Goal: Task Accomplishment & Management: Manage account settings

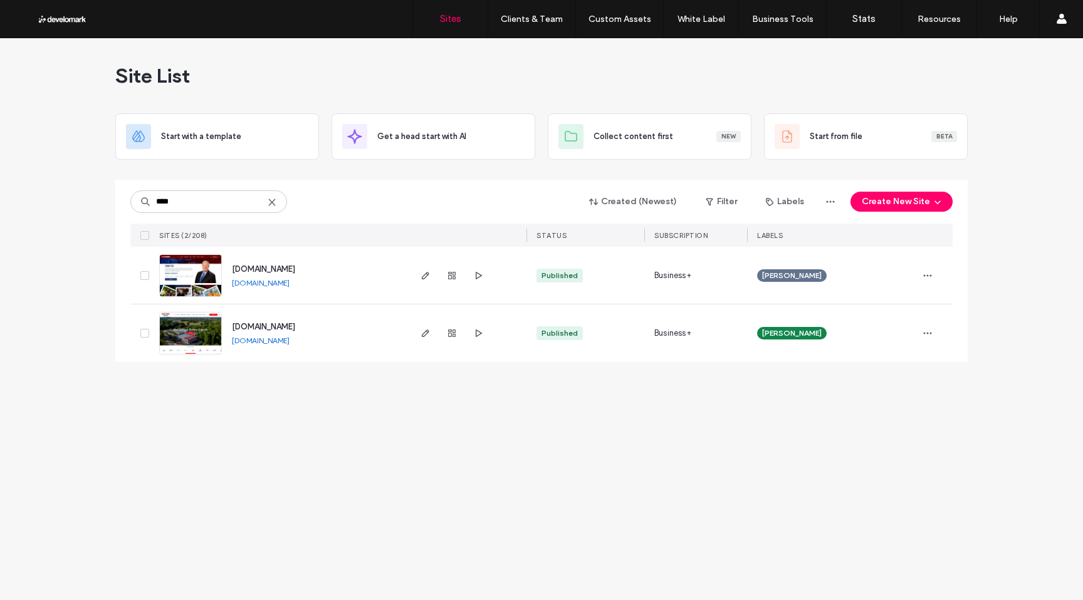
type input "****"
click at [194, 289] on img at bounding box center [190, 297] width 61 height 85
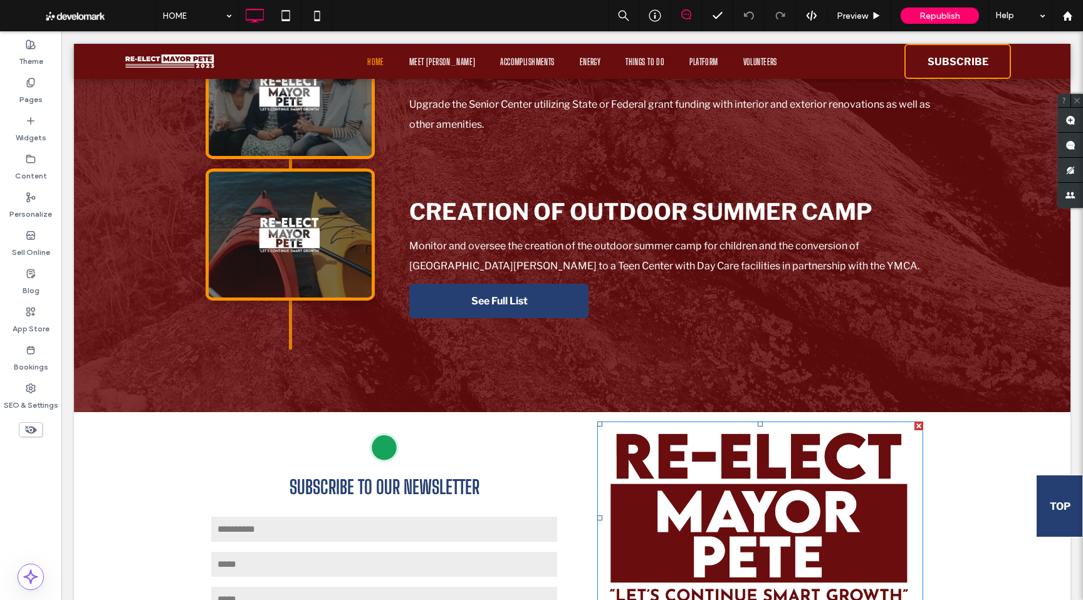
scroll to position [3398, 0]
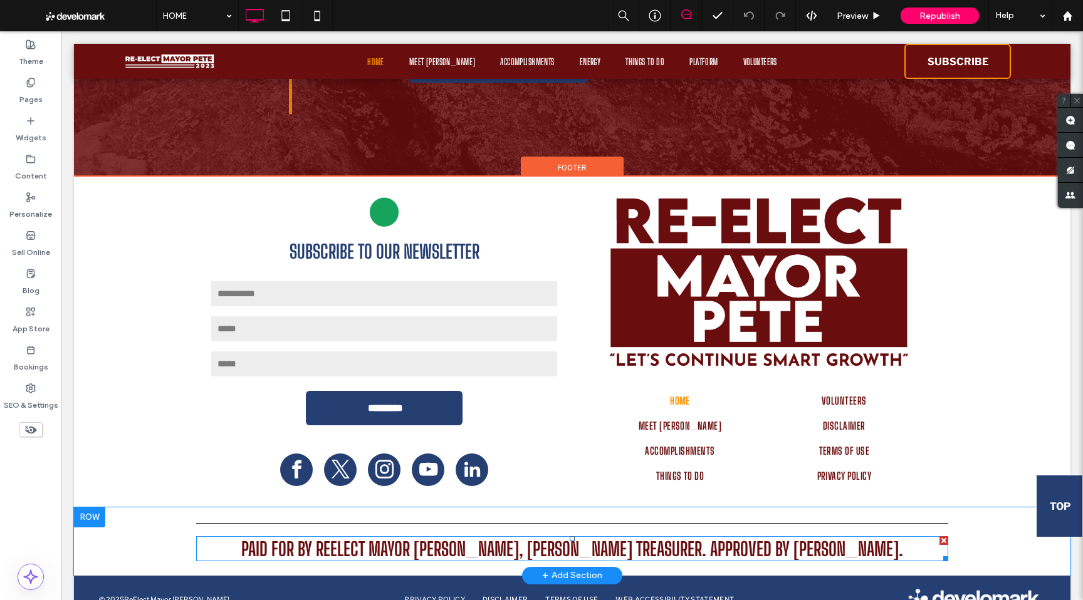
click at [553, 538] on span "Paid for by reelect mayor Pete, Pedro Lopes treasurer. Approved by Pete Hess." at bounding box center [572, 549] width 662 height 23
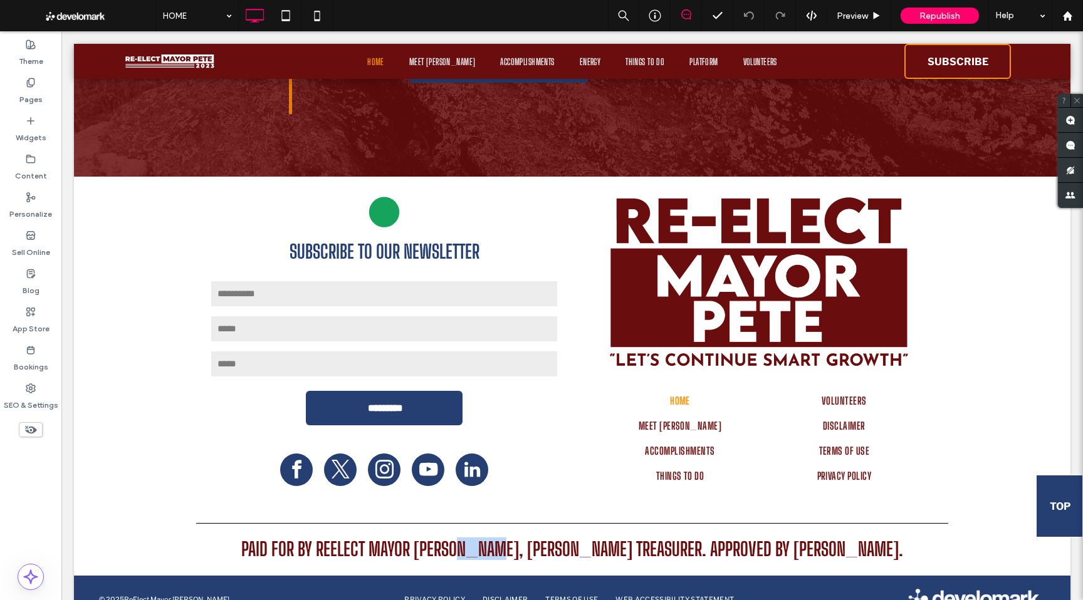
click at [553, 538] on span "Paid for by reelect mayor Pete, Pedro Lopes treasurer. Approved by Pete Hess." at bounding box center [572, 549] width 662 height 23
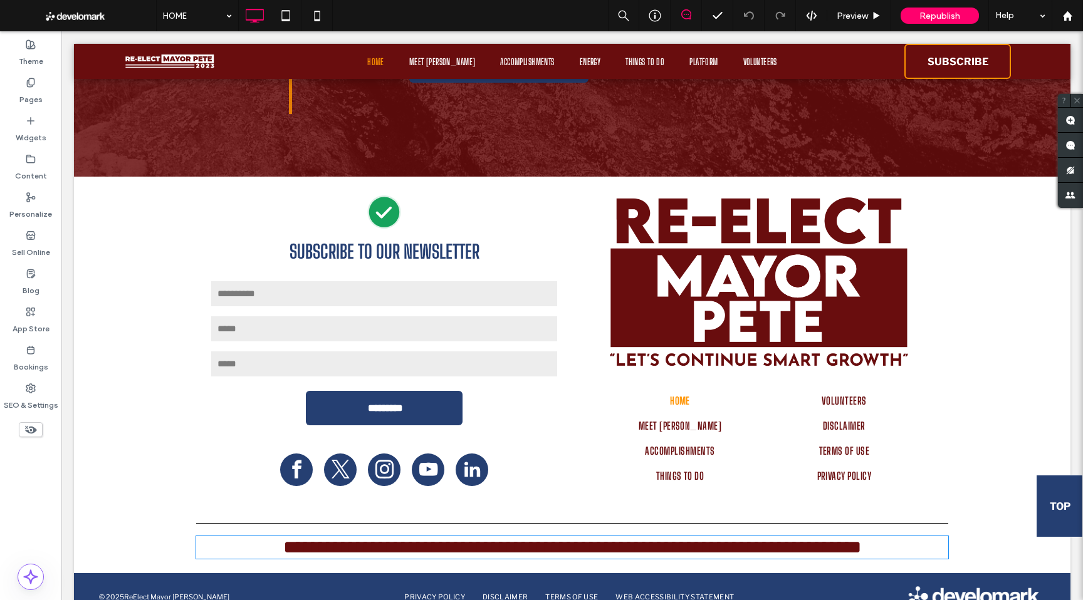
click at [593, 538] on span "**********" at bounding box center [572, 547] width 578 height 18
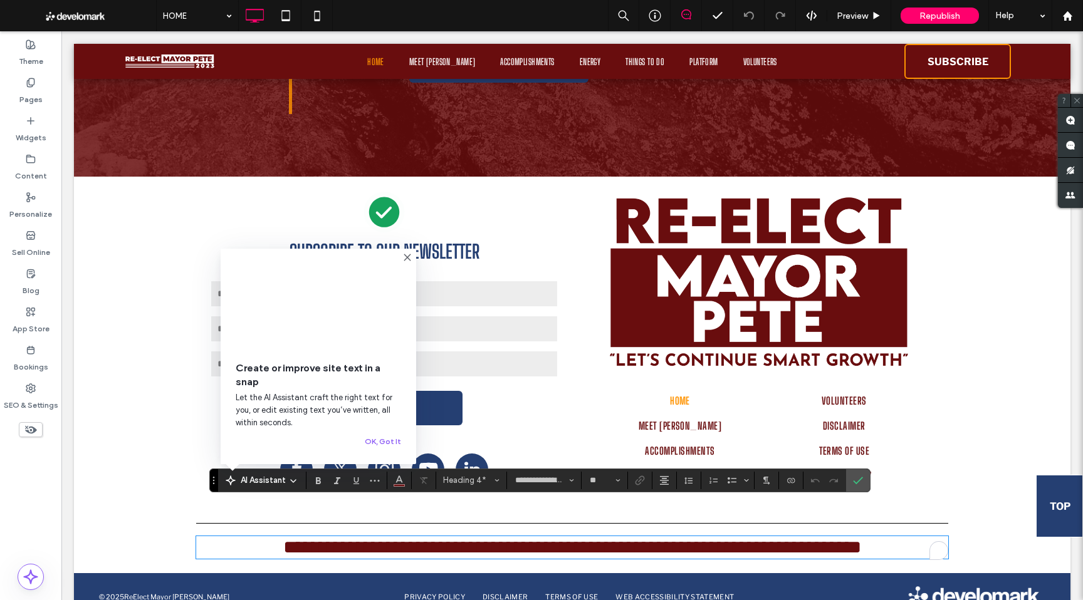
click at [554, 538] on span "**********" at bounding box center [572, 547] width 578 height 18
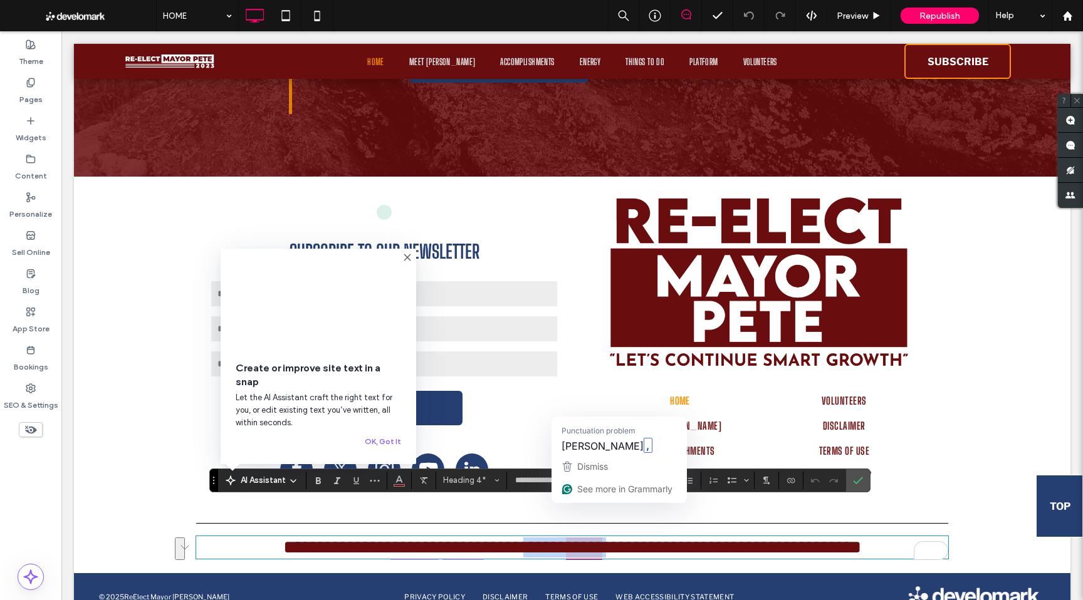
drag, startPoint x: 518, startPoint y: 513, endPoint x: 595, endPoint y: 521, distance: 77.5
click at [595, 538] on span "**********" at bounding box center [572, 547] width 578 height 18
type input "**********"
type input "**"
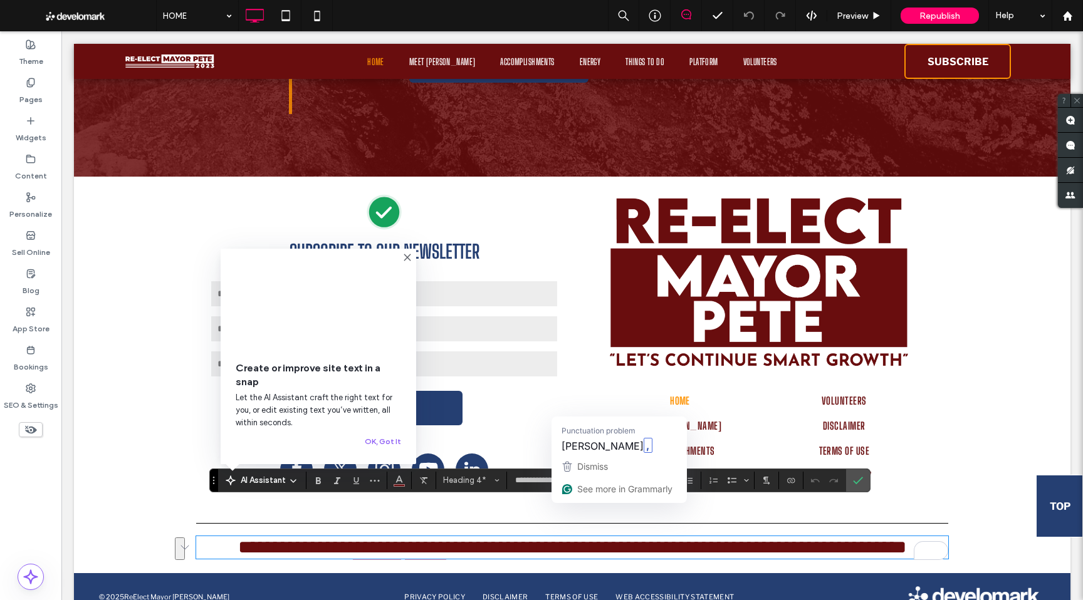
type input "**********"
type input "**"
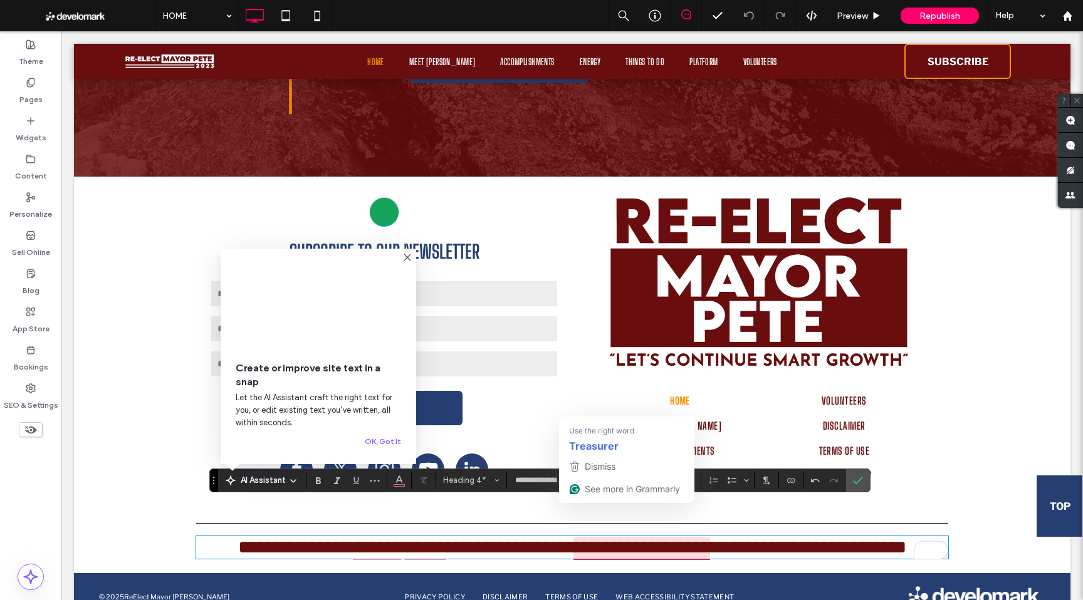
click at [638, 538] on span "**********" at bounding box center [572, 547] width 668 height 18
drag, startPoint x: 633, startPoint y: 516, endPoint x: 701, endPoint y: 514, distance: 67.7
click at [701, 538] on span "**********" at bounding box center [572, 547] width 668 height 18
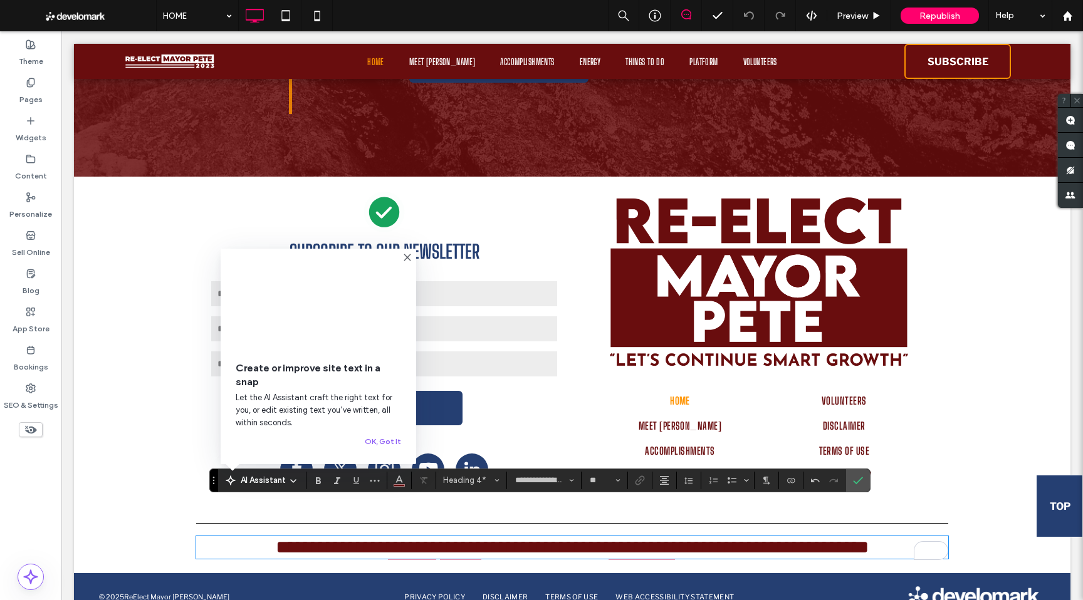
click at [405, 253] on icon at bounding box center [407, 258] width 10 height 10
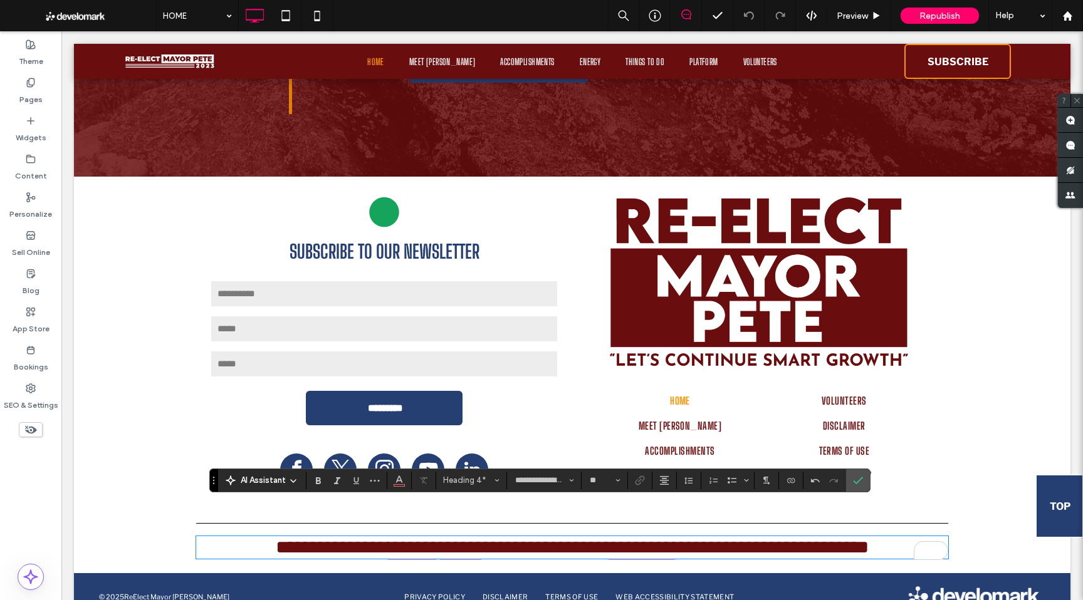
click at [783, 257] on img at bounding box center [760, 282] width 326 height 193
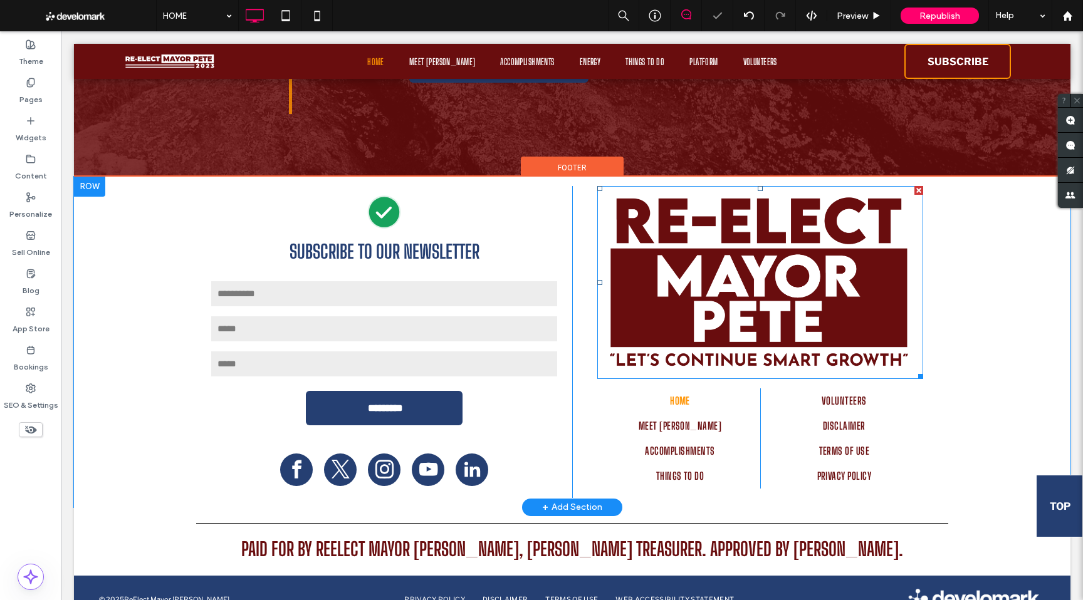
click at [783, 257] on img at bounding box center [760, 282] width 326 height 193
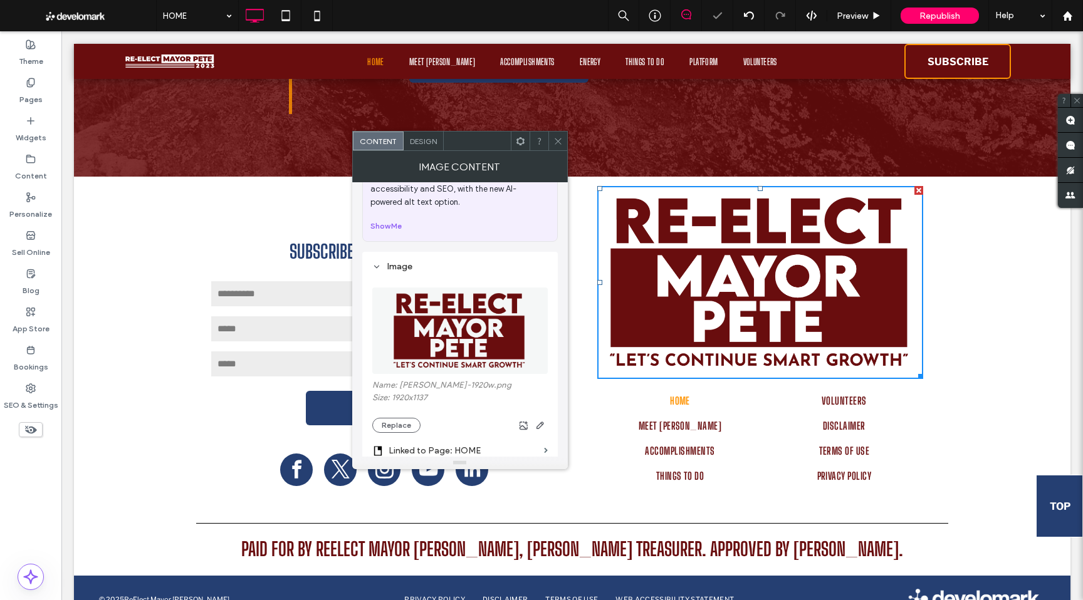
scroll to position [67, 0]
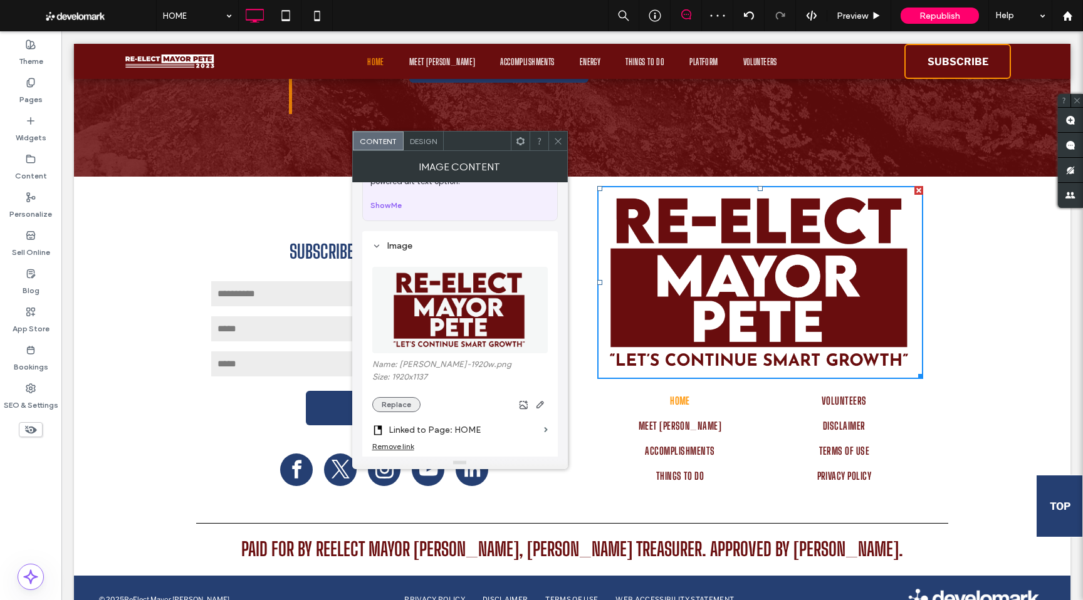
click at [396, 404] on button "Replace" at bounding box center [396, 404] width 48 height 15
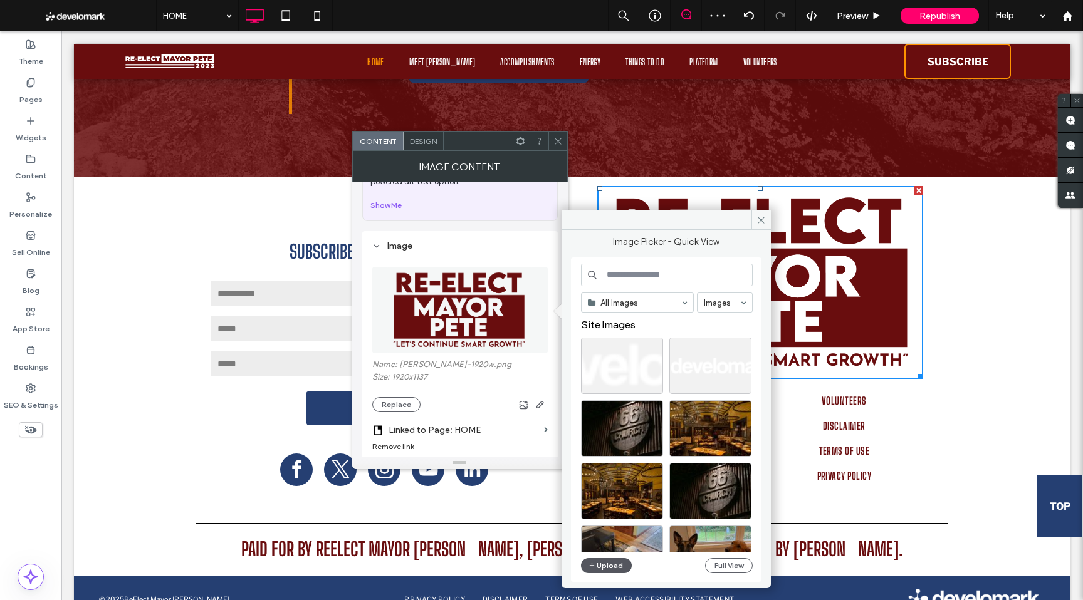
click at [615, 568] on button "Upload" at bounding box center [606, 565] width 51 height 15
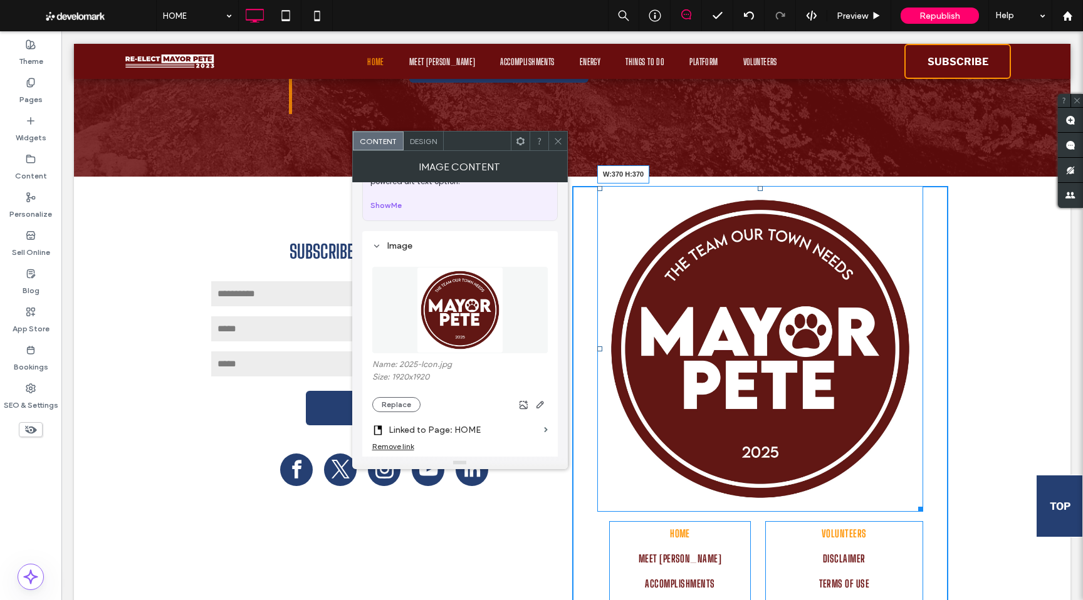
drag, startPoint x: 915, startPoint y: 473, endPoint x: 867, endPoint y: 404, distance: 83.8
click at [867, 404] on div "W:370 H:370 HOME MEET PETE ACCOMPLISHMENTS THINGS TO DO Click To Paste VOLUNTEE…" at bounding box center [760, 408] width 376 height 445
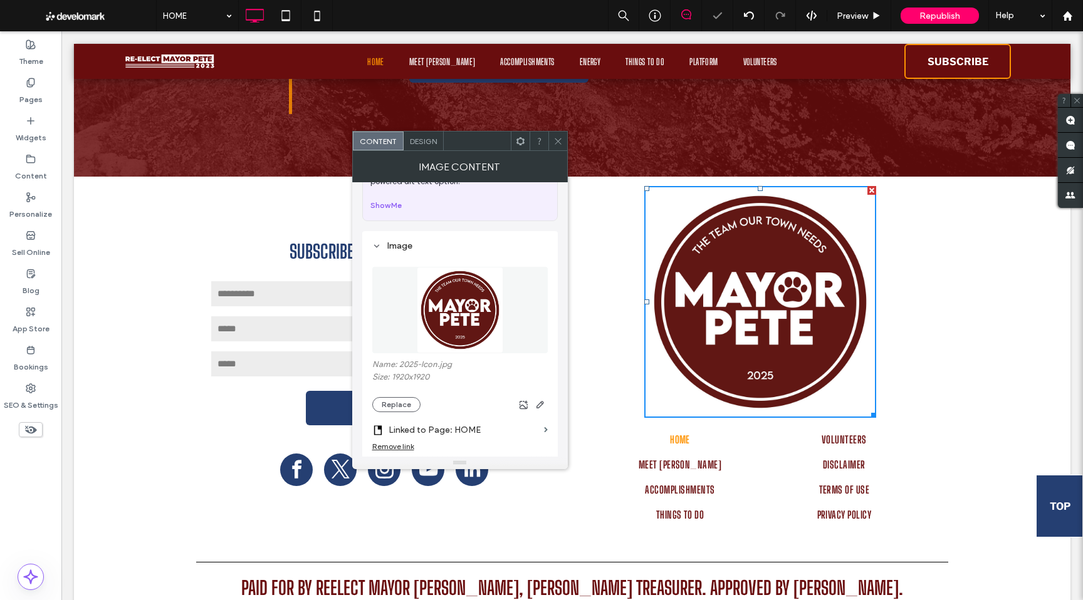
click at [934, 338] on div "HOME MEET PETE ACCOMPLISHMENTS THINGS TO DO Click To Paste VOLUNTEERS DISCLAIME…" at bounding box center [760, 361] width 376 height 351
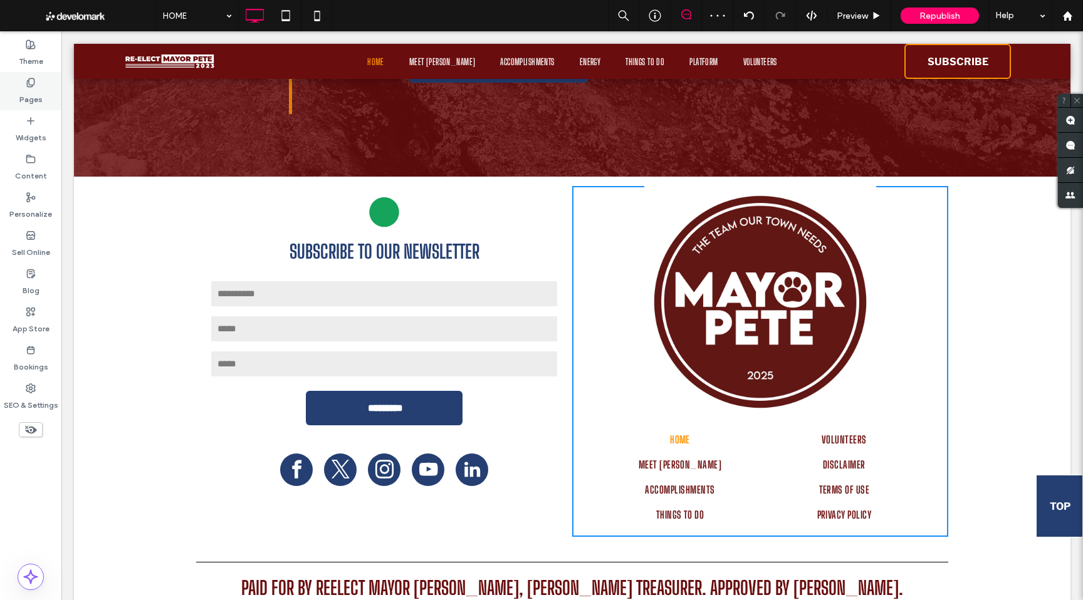
click at [18, 92] on div "Pages" at bounding box center [30, 91] width 61 height 38
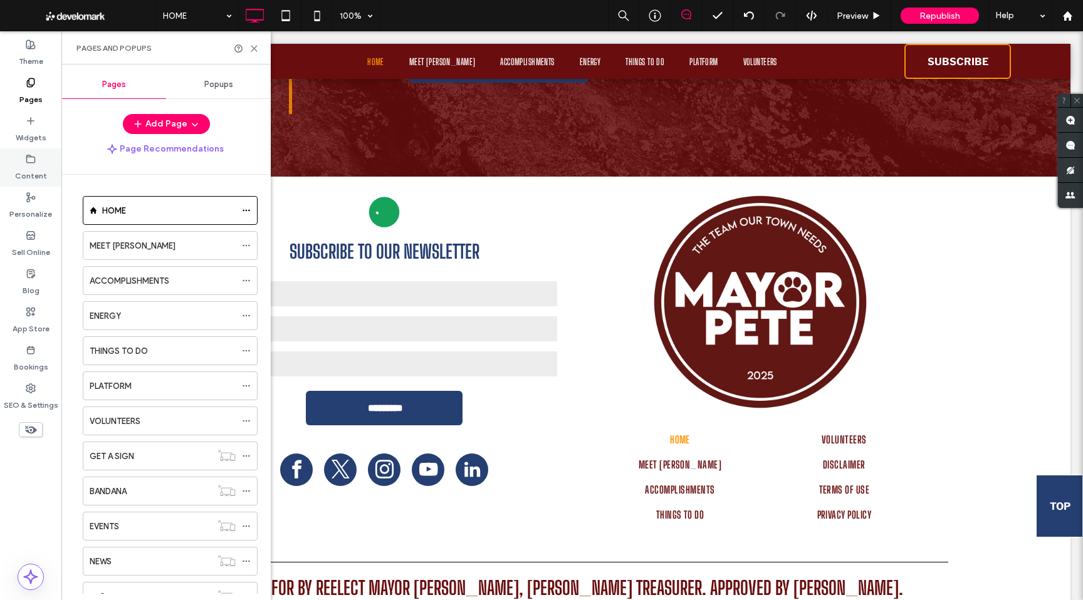
click at [34, 171] on label "Content" at bounding box center [31, 173] width 32 height 18
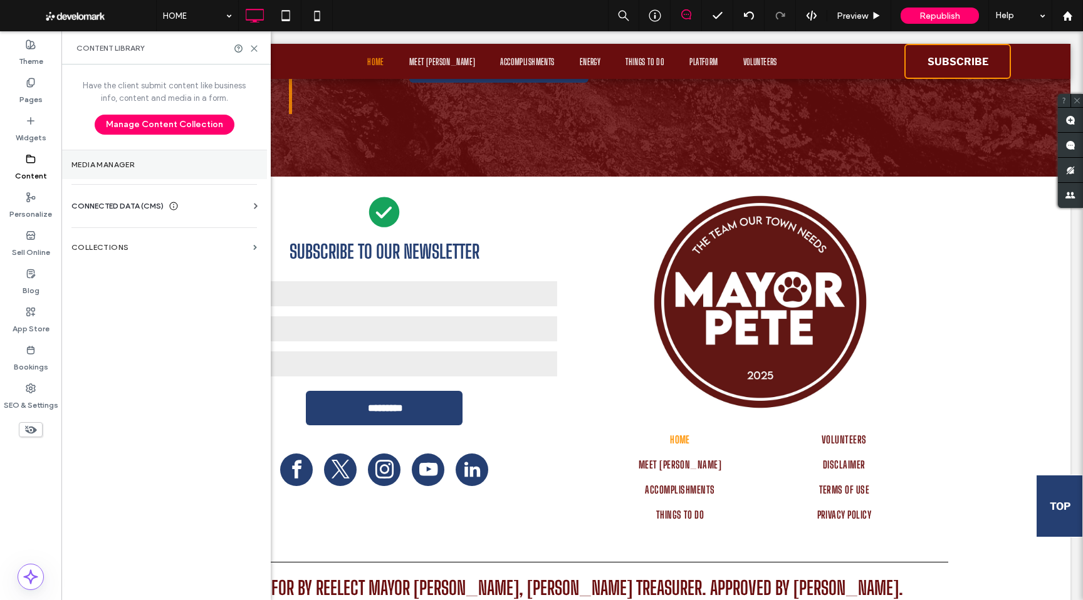
click at [93, 170] on section "Media Manager" at bounding box center [164, 164] width 206 height 29
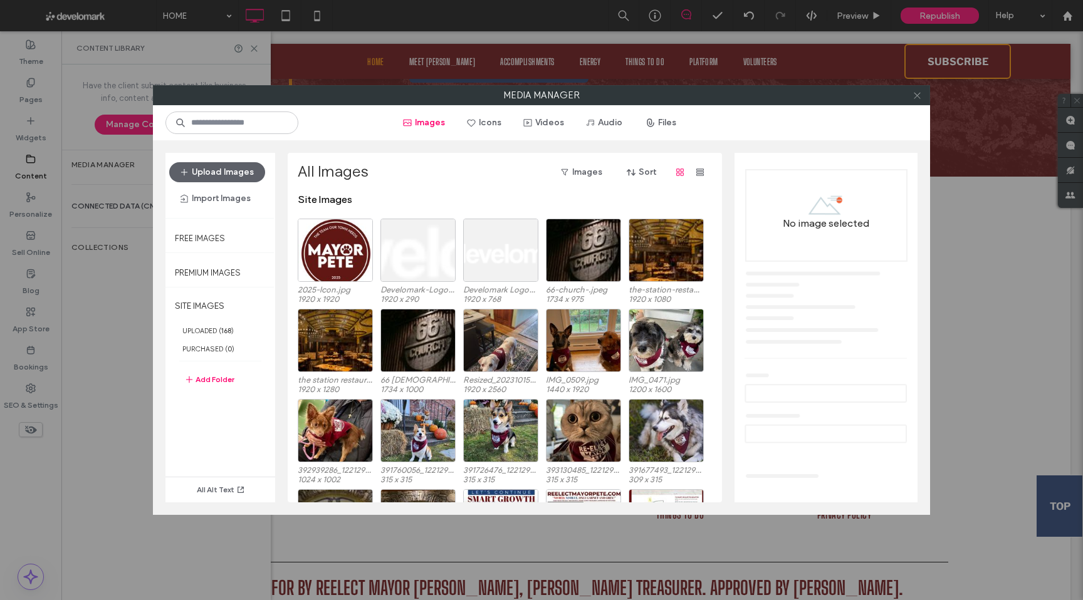
click at [919, 98] on icon at bounding box center [916, 95] width 9 height 9
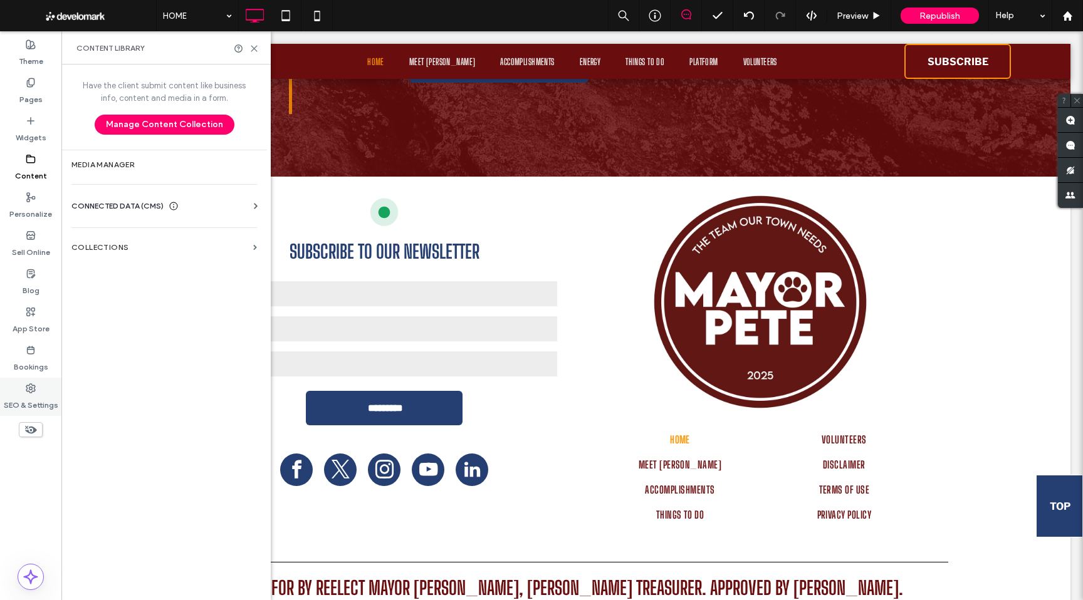
click at [29, 381] on div "SEO & Settings" at bounding box center [30, 397] width 61 height 38
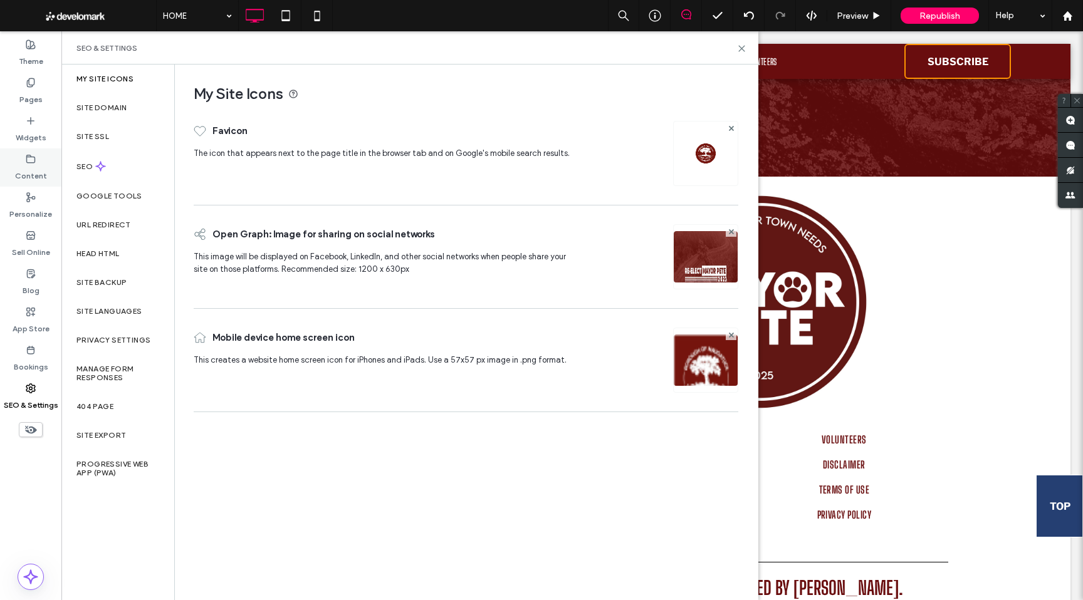
click at [33, 172] on label "Content" at bounding box center [31, 173] width 32 height 18
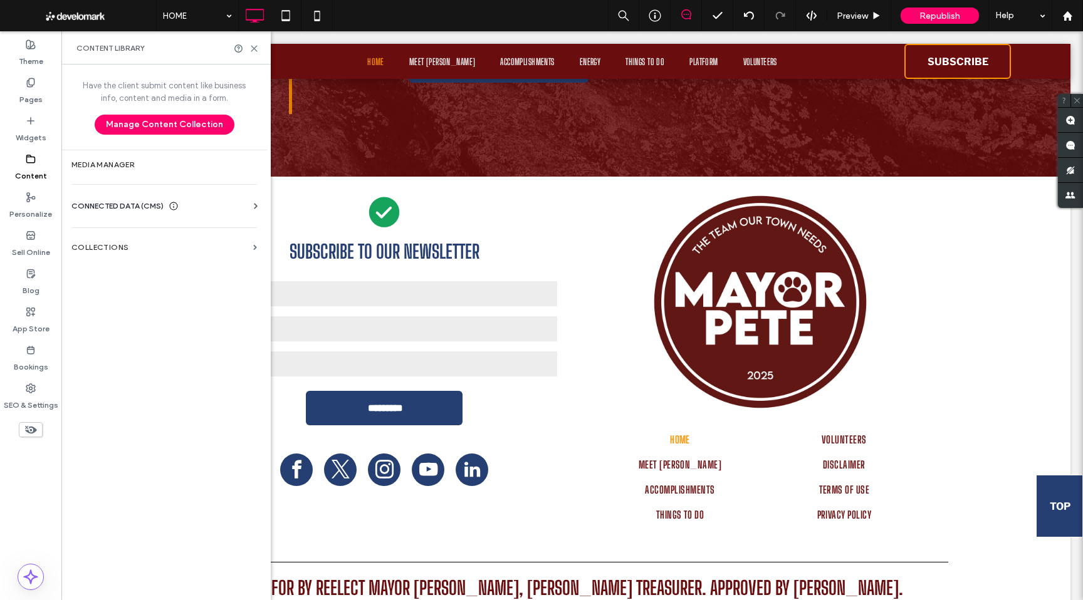
click at [93, 206] on span "CONNECTED DATA (CMS)" at bounding box center [117, 206] width 92 height 13
click at [103, 229] on section "Business Info" at bounding box center [166, 236] width 190 height 29
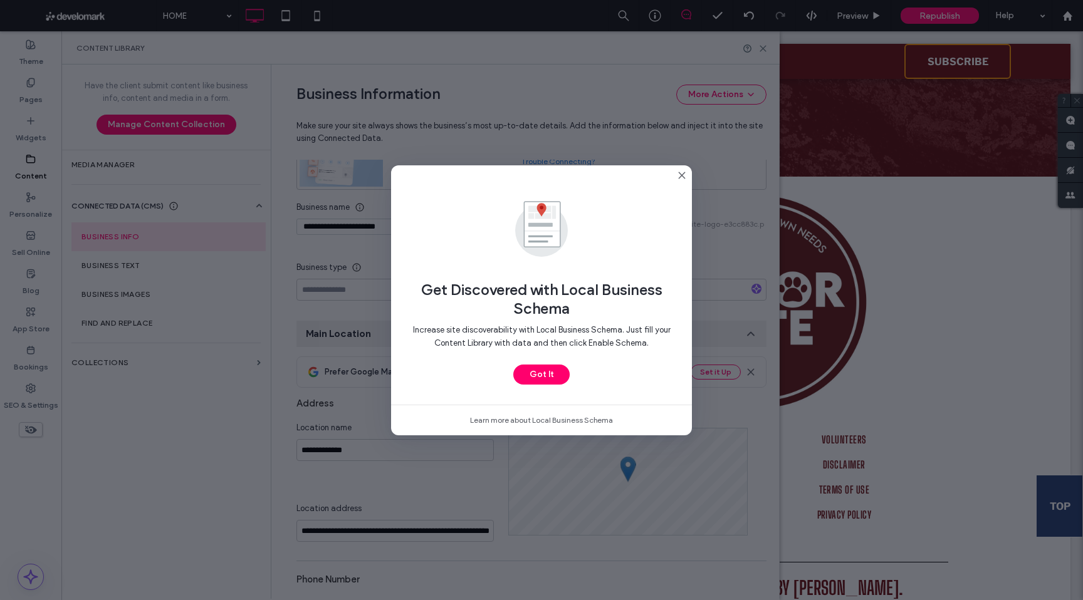
scroll to position [130, 0]
click at [548, 372] on button "Got It" at bounding box center [541, 375] width 56 height 20
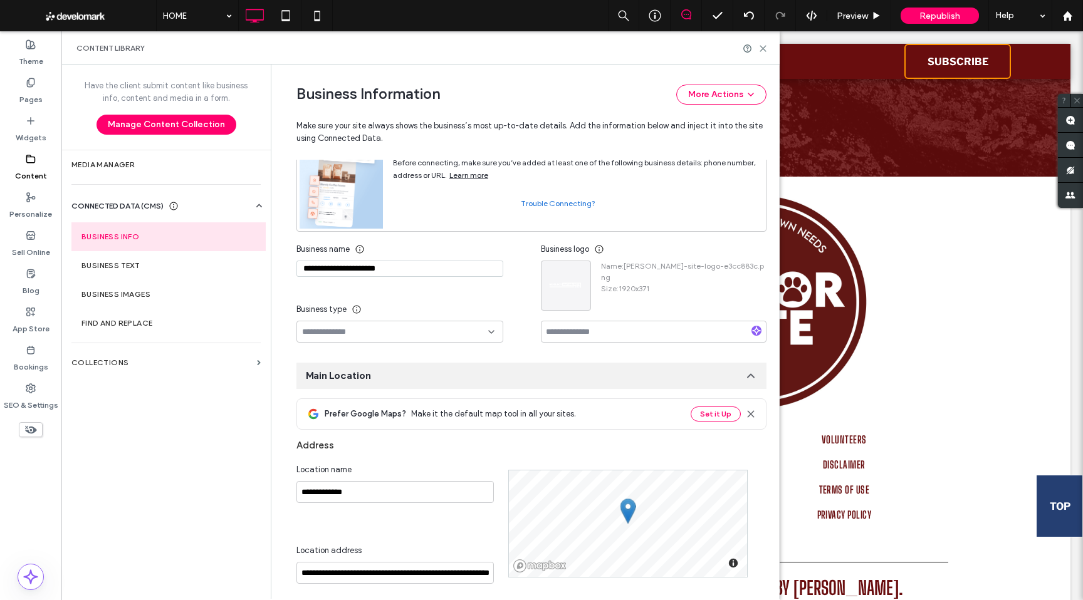
scroll to position [0, 0]
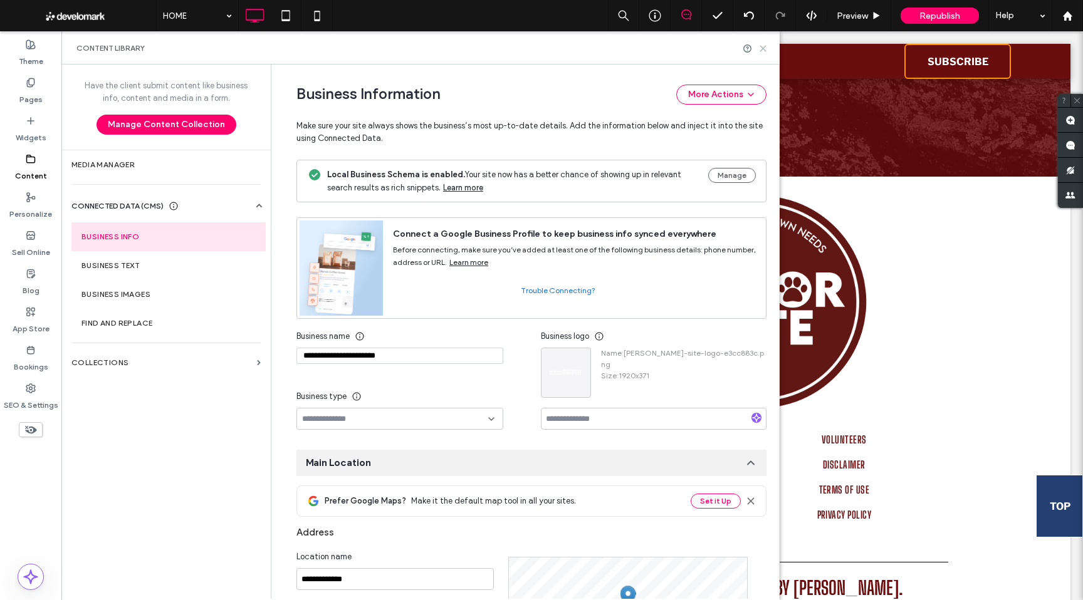
click at [767, 50] on icon at bounding box center [762, 48] width 9 height 9
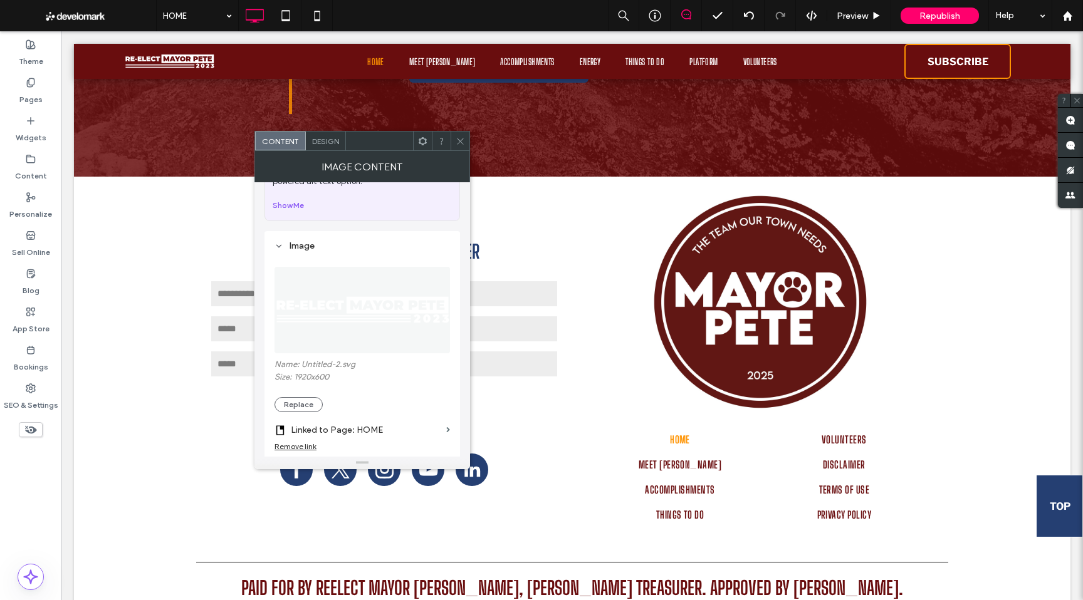
scroll to position [68, 0]
click at [298, 405] on button "Replace" at bounding box center [298, 403] width 48 height 15
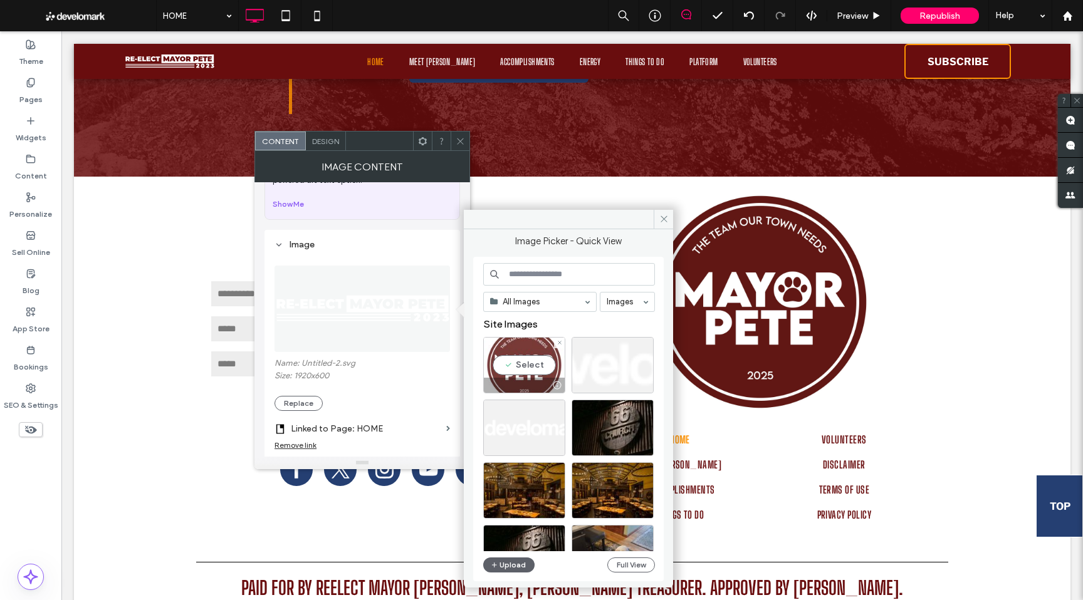
click at [523, 367] on div "Select" at bounding box center [524, 365] width 82 height 56
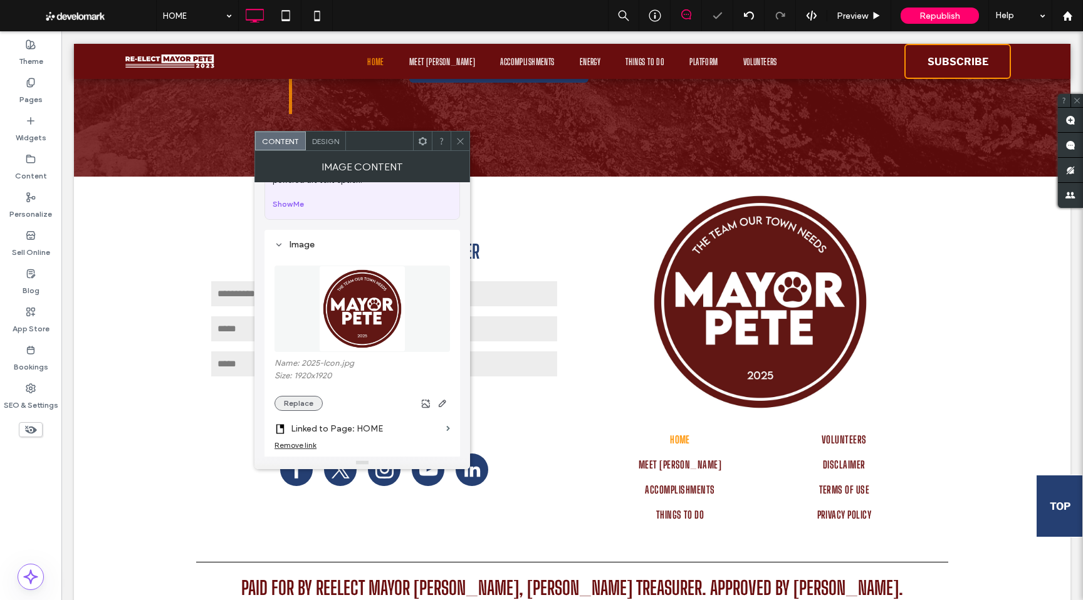
click at [311, 404] on button "Replace" at bounding box center [298, 403] width 48 height 15
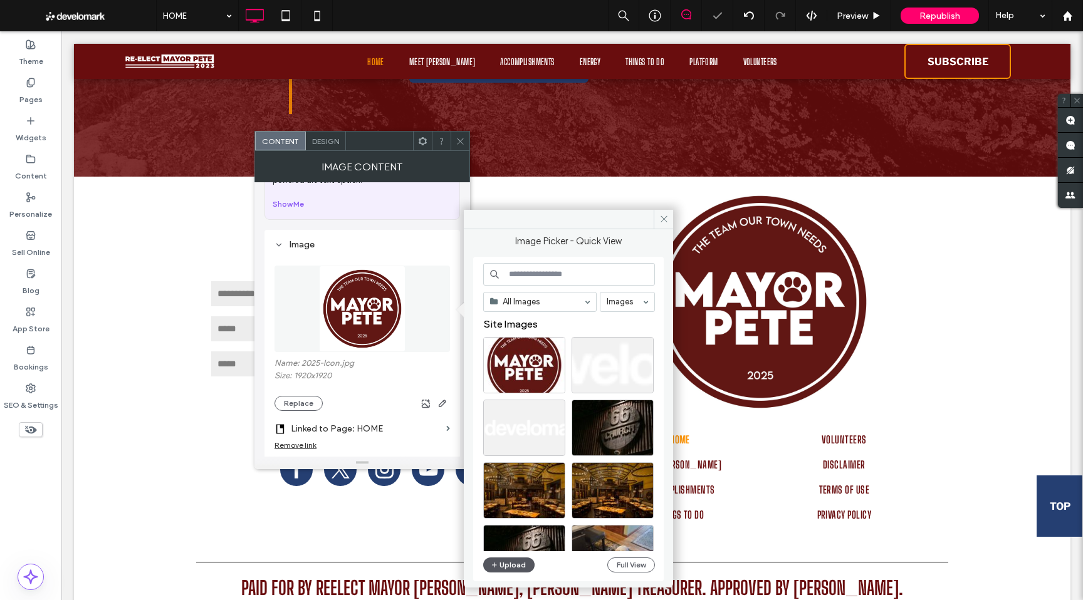
click at [513, 568] on button "Upload" at bounding box center [508, 565] width 51 height 15
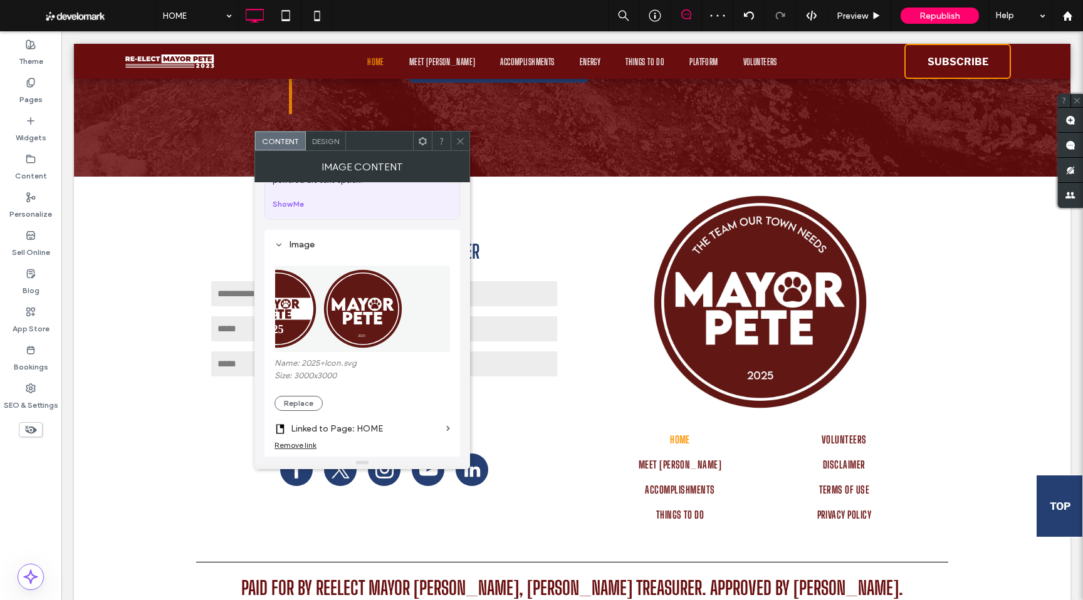
click at [464, 146] on span at bounding box center [460, 141] width 9 height 19
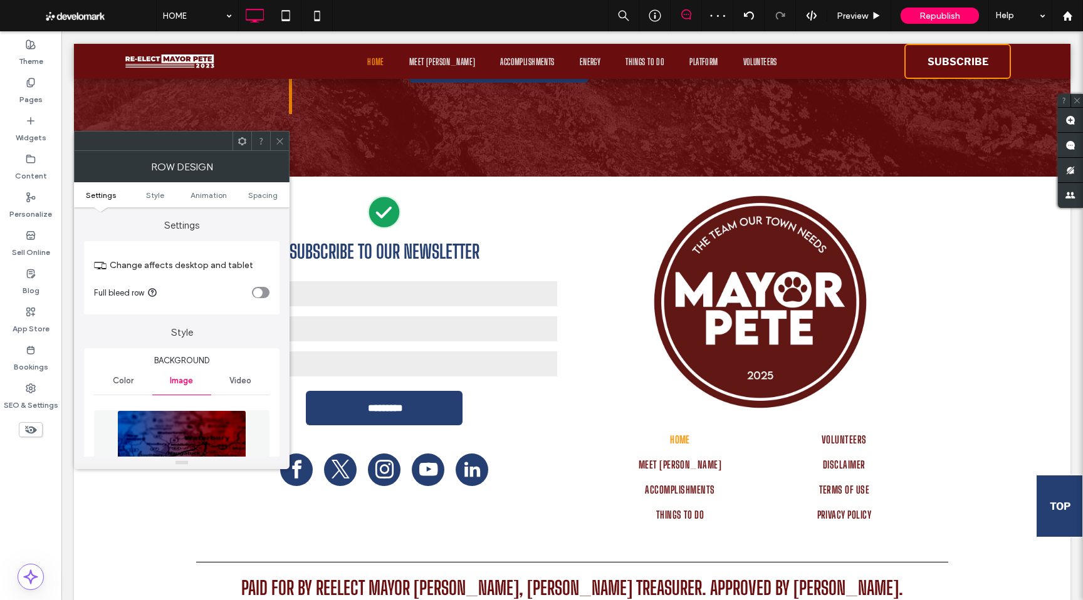
click at [281, 145] on span at bounding box center [279, 141] width 9 height 19
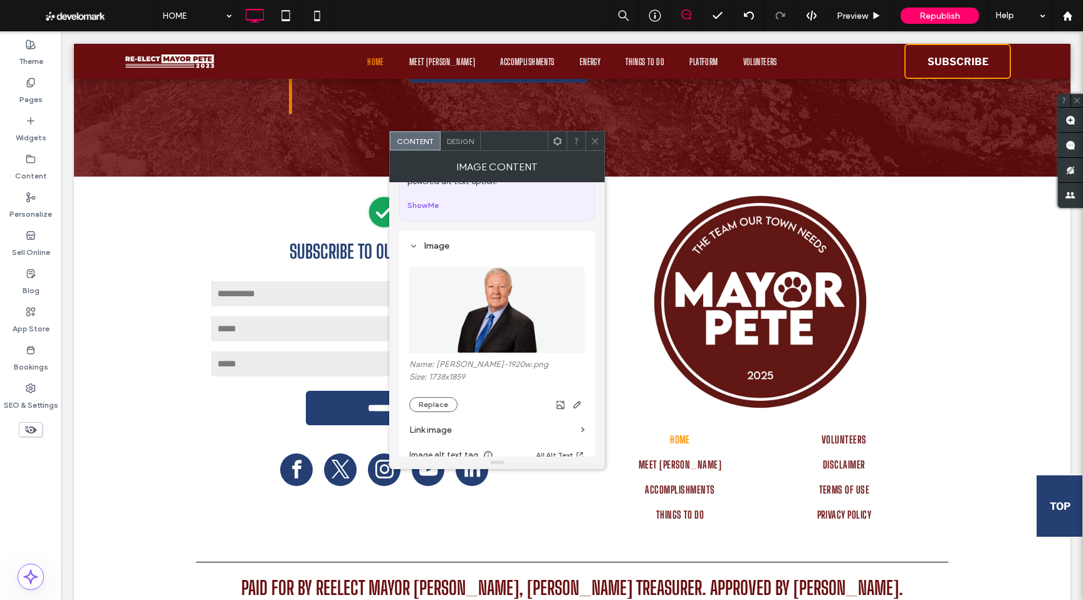
scroll to position [90, 0]
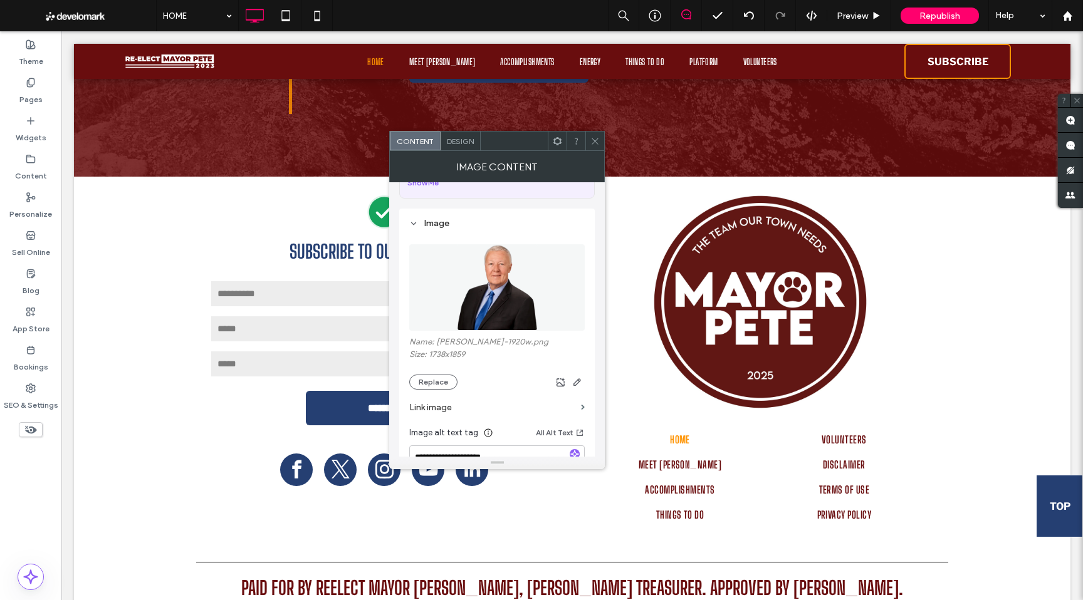
click at [437, 379] on button "Replace" at bounding box center [433, 382] width 48 height 15
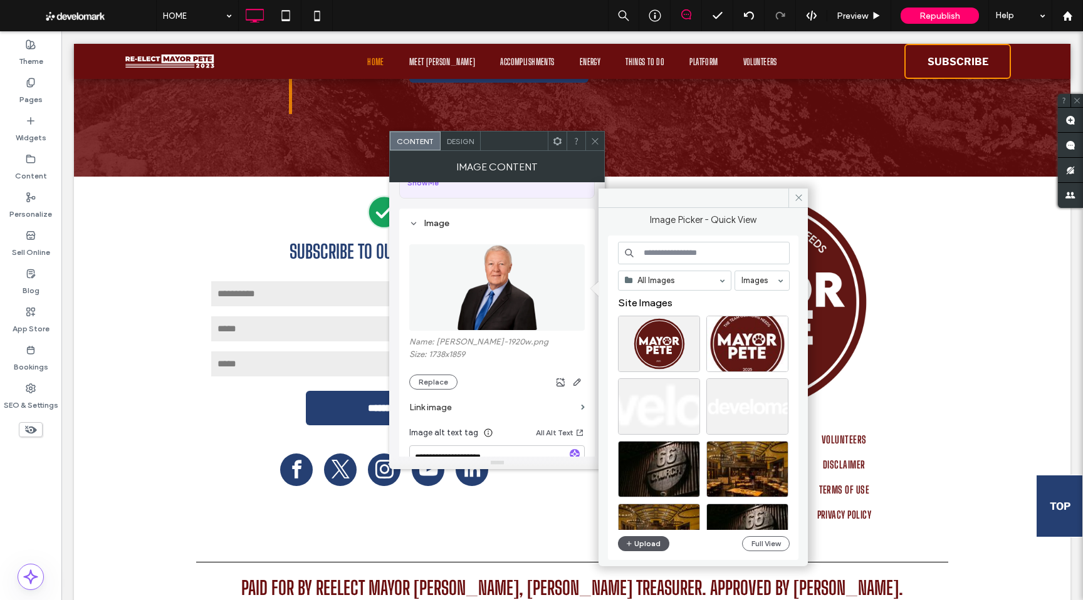
click at [637, 546] on button "Upload" at bounding box center [643, 543] width 51 height 15
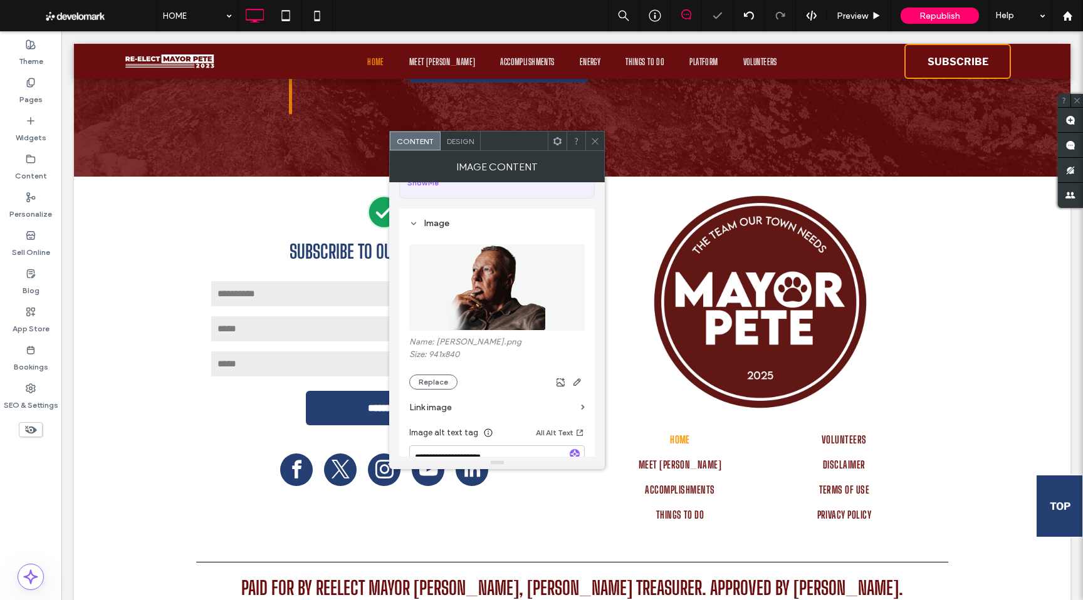
click at [598, 144] on icon at bounding box center [594, 141] width 9 height 9
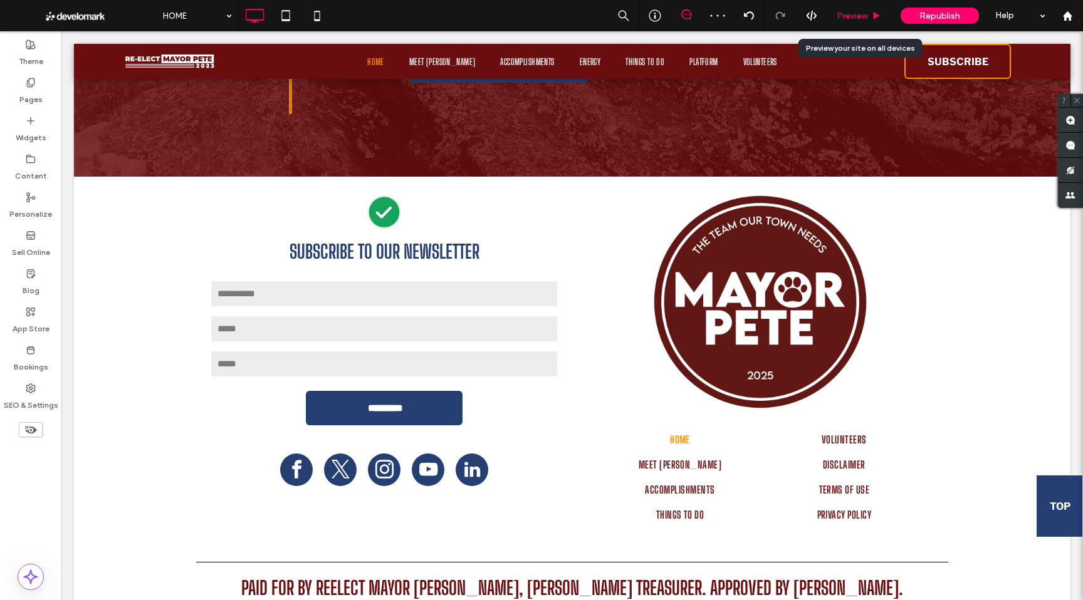
click at [849, 17] on span "Preview" at bounding box center [851, 16] width 31 height 11
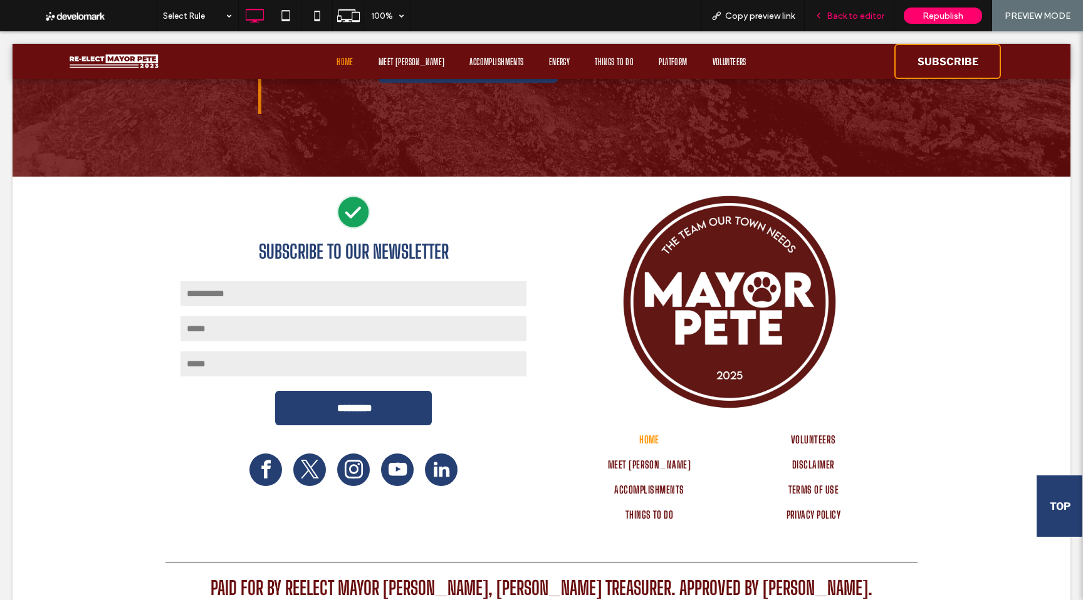
click at [872, 8] on div "Back to editor" at bounding box center [850, 15] width 90 height 31
click at [840, 18] on span "Back to editor" at bounding box center [855, 16] width 58 height 11
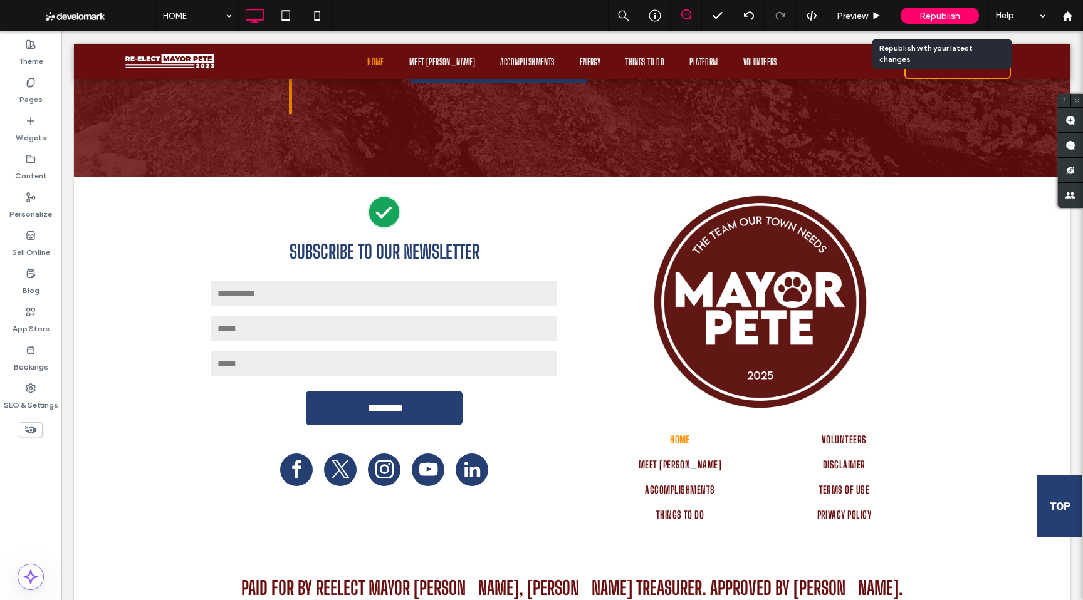
click at [919, 16] on div "Republish" at bounding box center [939, 16] width 78 height 16
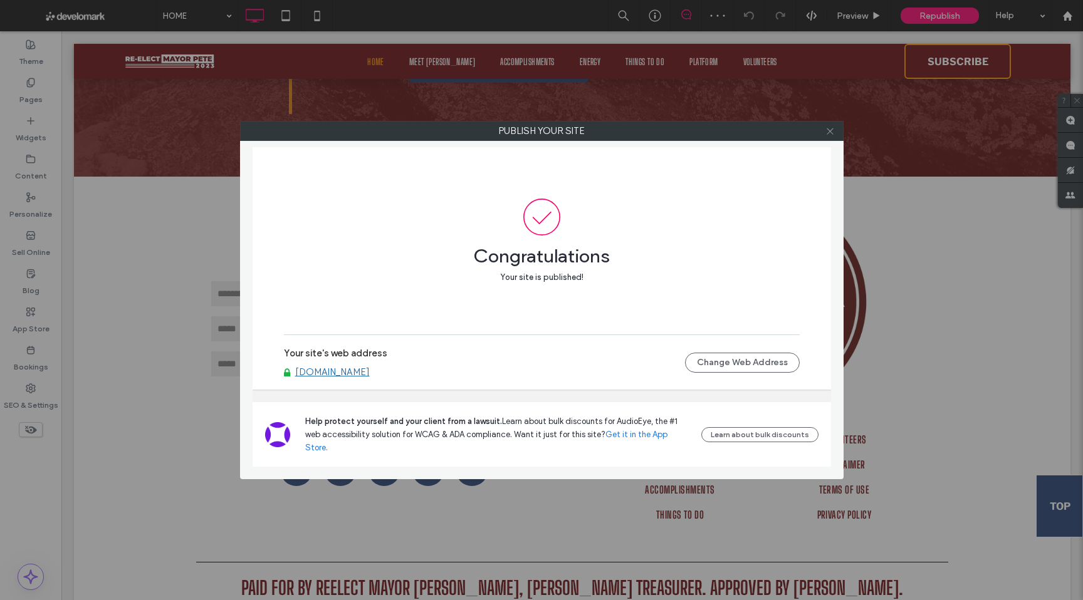
click at [830, 131] on use at bounding box center [829, 131] width 6 height 6
